Goal: Information Seeking & Learning: Find specific fact

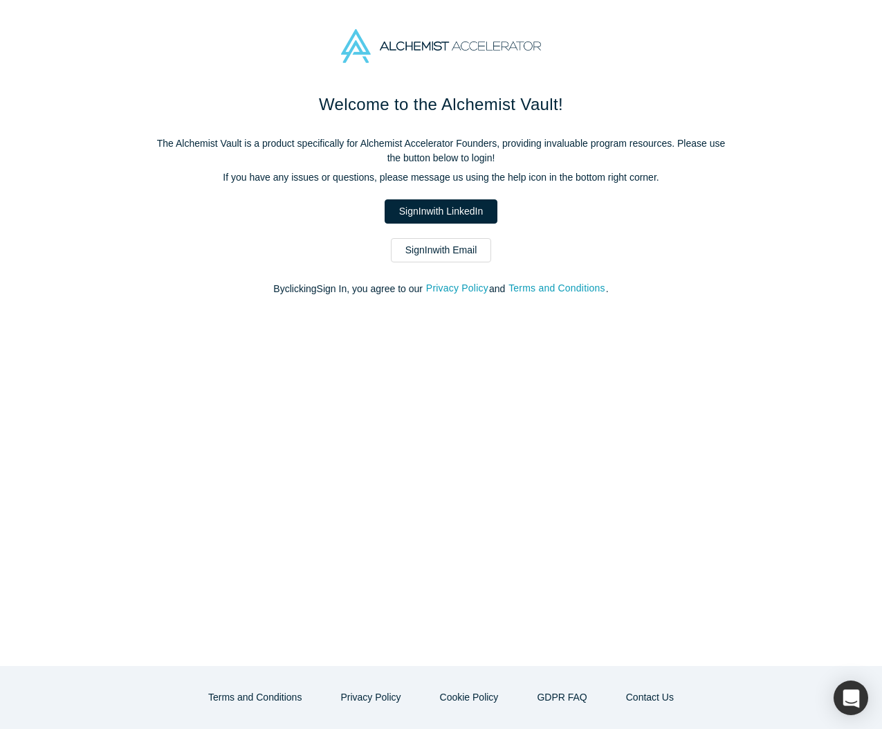
click at [415, 211] on link "Sign In with LinkedIn" at bounding box center [441, 211] width 113 height 24
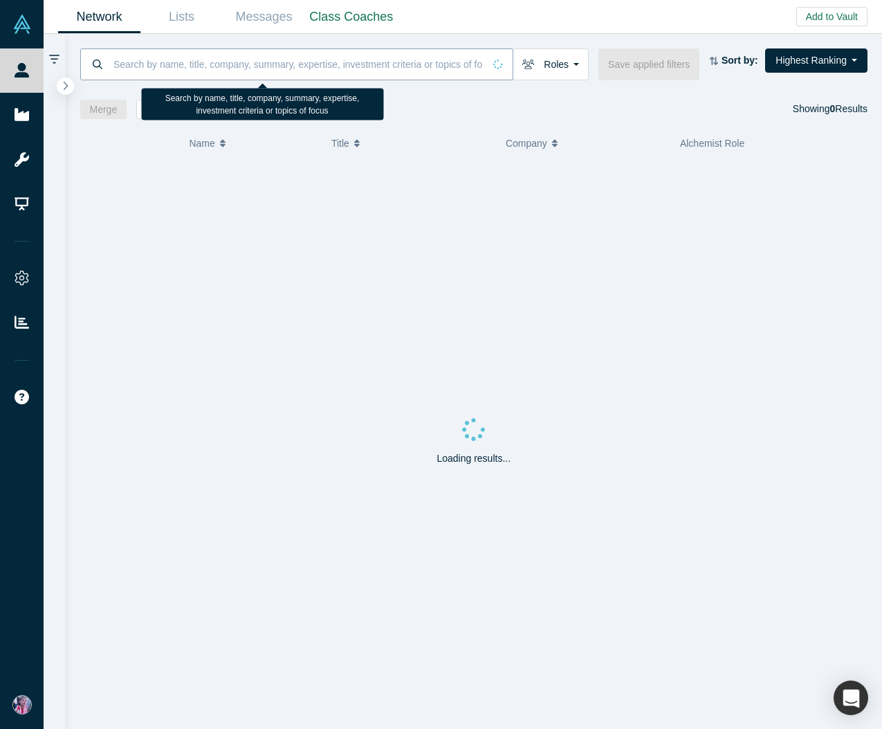
click at [98, 69] on div at bounding box center [296, 64] width 433 height 32
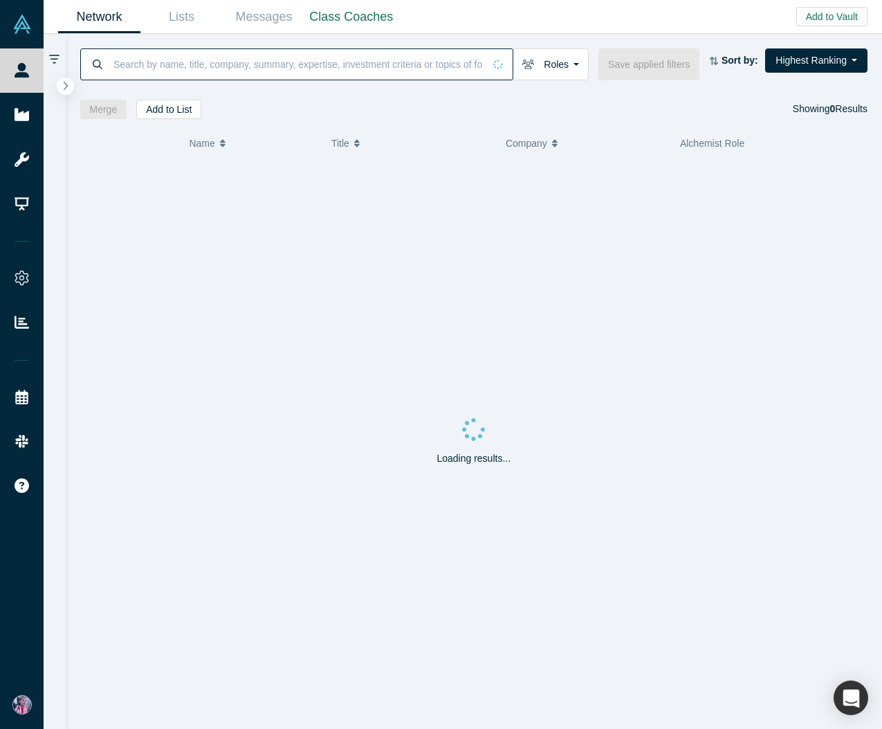
click at [127, 67] on input at bounding box center [298, 64] width 372 height 33
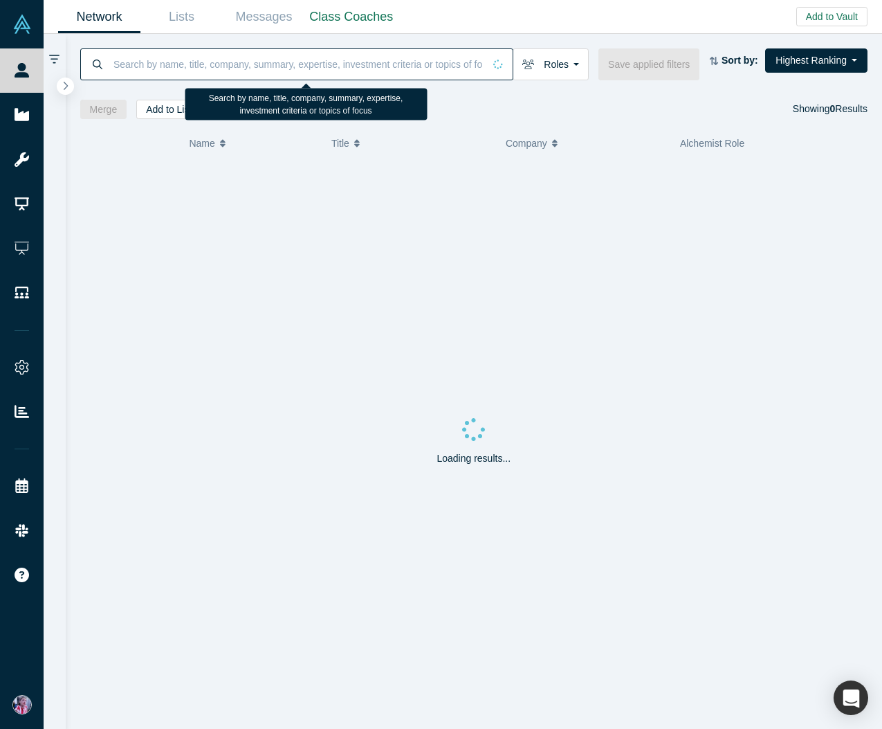
paste input ". [GEOGRAPHIC_DATA]"
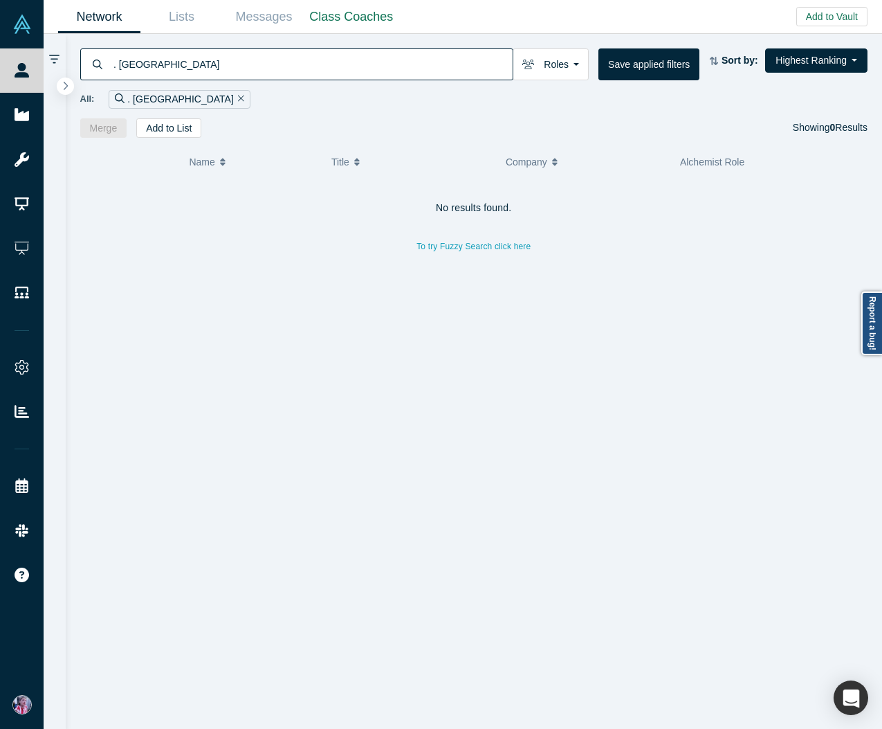
drag, startPoint x: 120, startPoint y: 66, endPoint x: 106, endPoint y: 69, distance: 14.1
click at [106, 69] on div ". [GEOGRAPHIC_DATA]" at bounding box center [296, 64] width 433 height 32
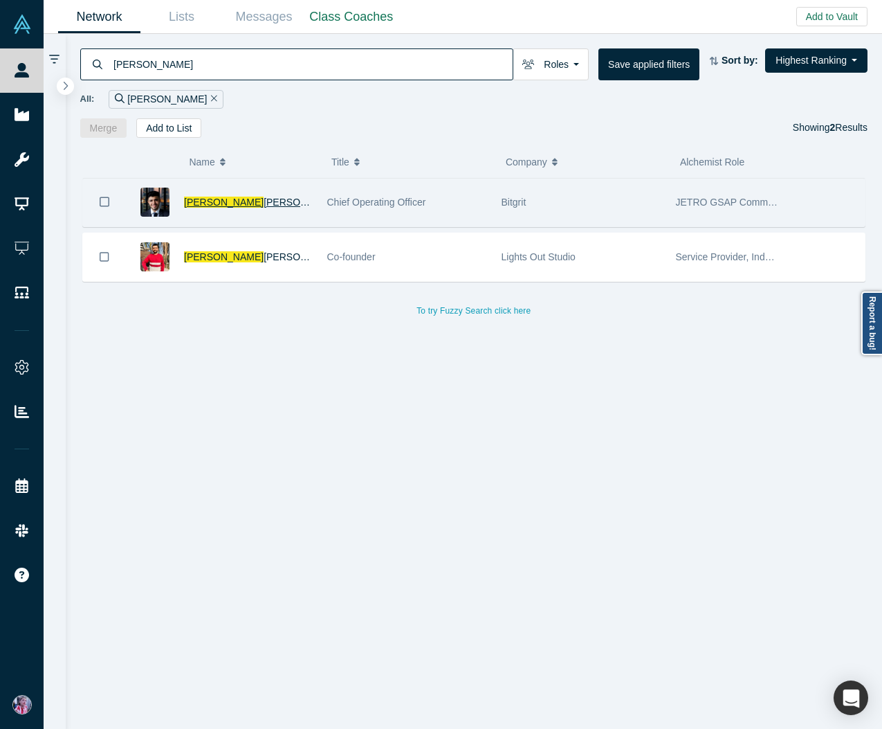
type input "[PERSON_NAME]"
click at [203, 199] on span "[PERSON_NAME]" at bounding box center [224, 202] width 80 height 11
